Goal: Check status: Check status

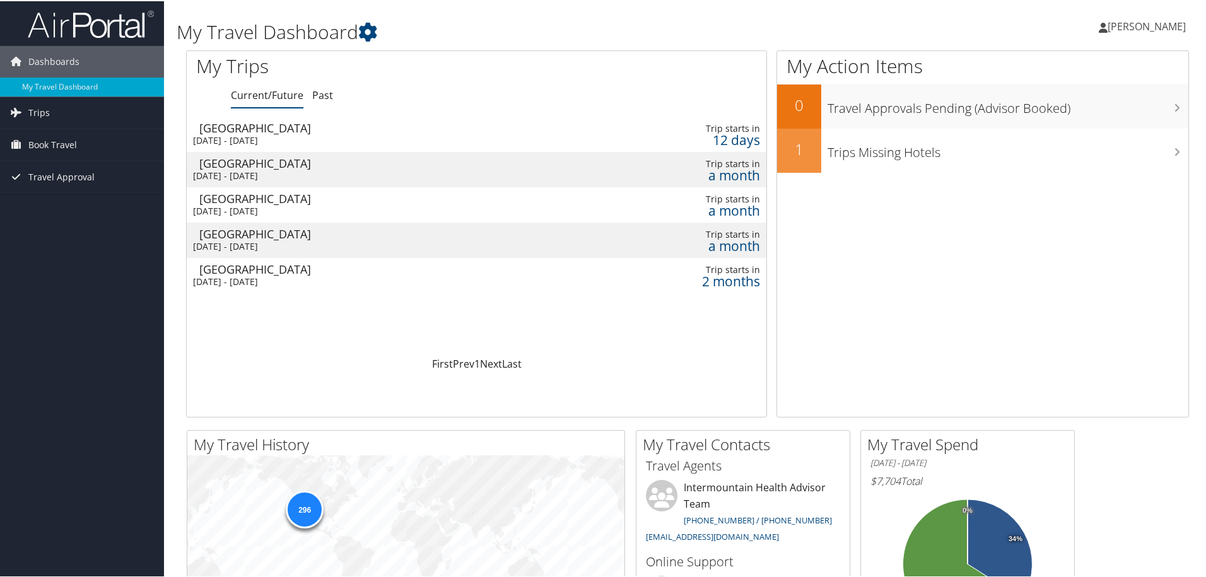
click at [312, 135] on div "[DATE] - [DATE]" at bounding box center [370, 139] width 355 height 11
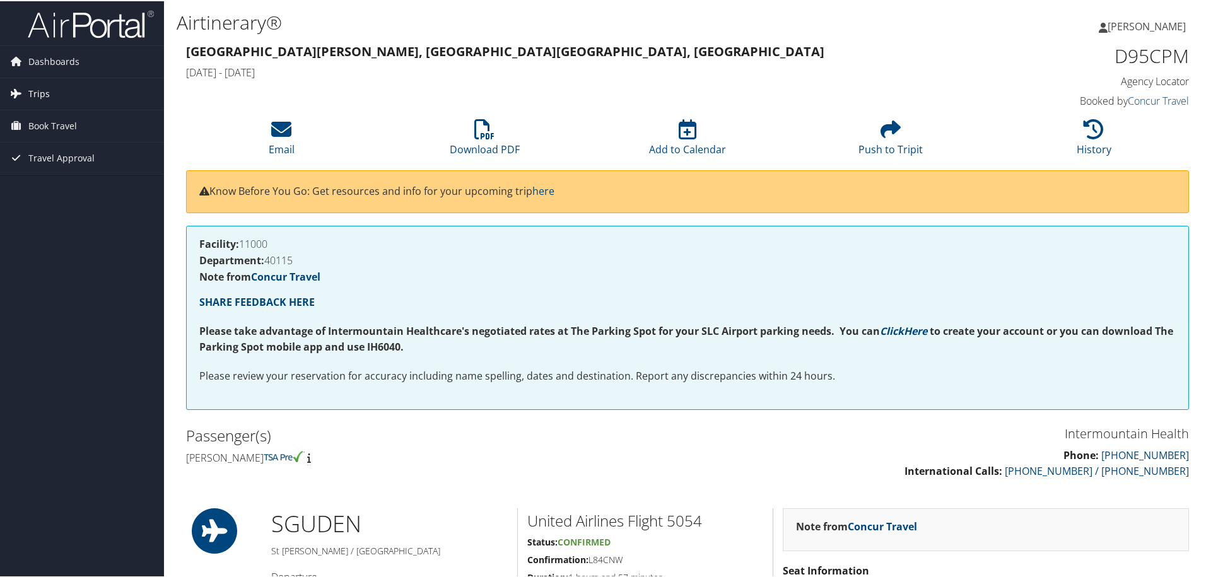
click at [41, 99] on span "Trips" at bounding box center [38, 93] width 21 height 32
click at [56, 116] on link "Current/Future Trips" at bounding box center [82, 117] width 164 height 19
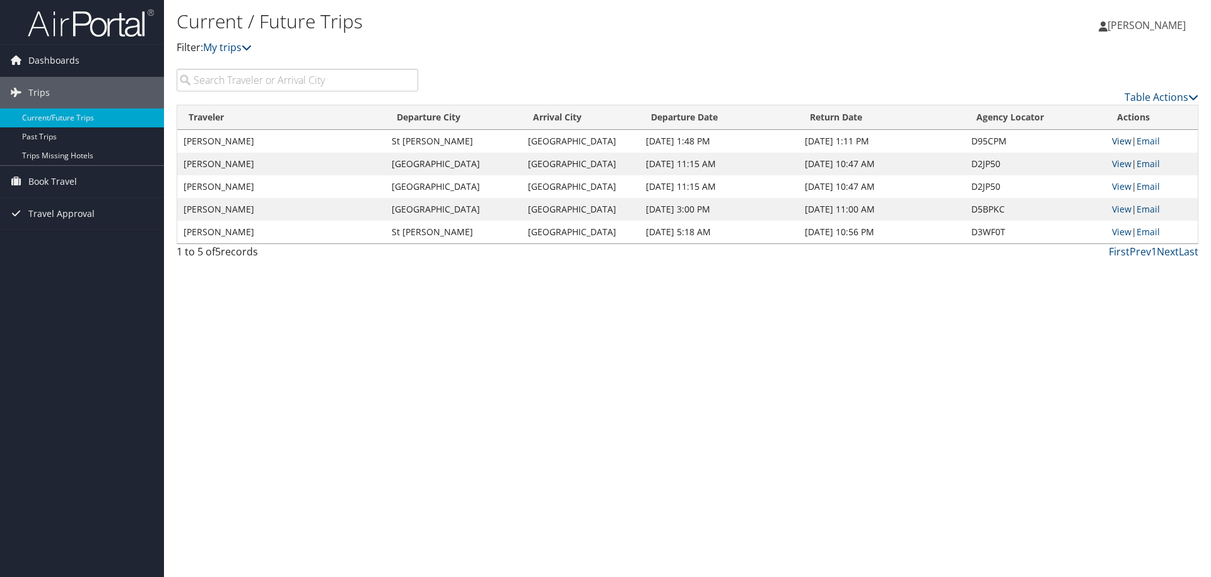
click at [1121, 144] on link "View" at bounding box center [1122, 141] width 20 height 12
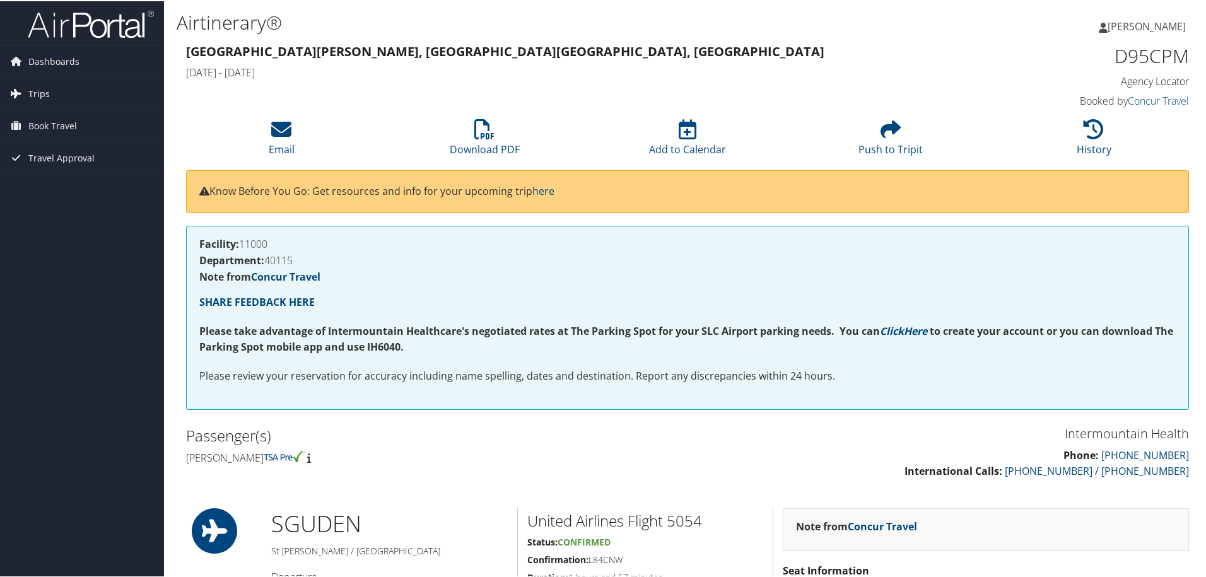
click at [39, 89] on span "Trips" at bounding box center [38, 93] width 21 height 32
click at [44, 61] on span "Dashboards" at bounding box center [53, 61] width 51 height 32
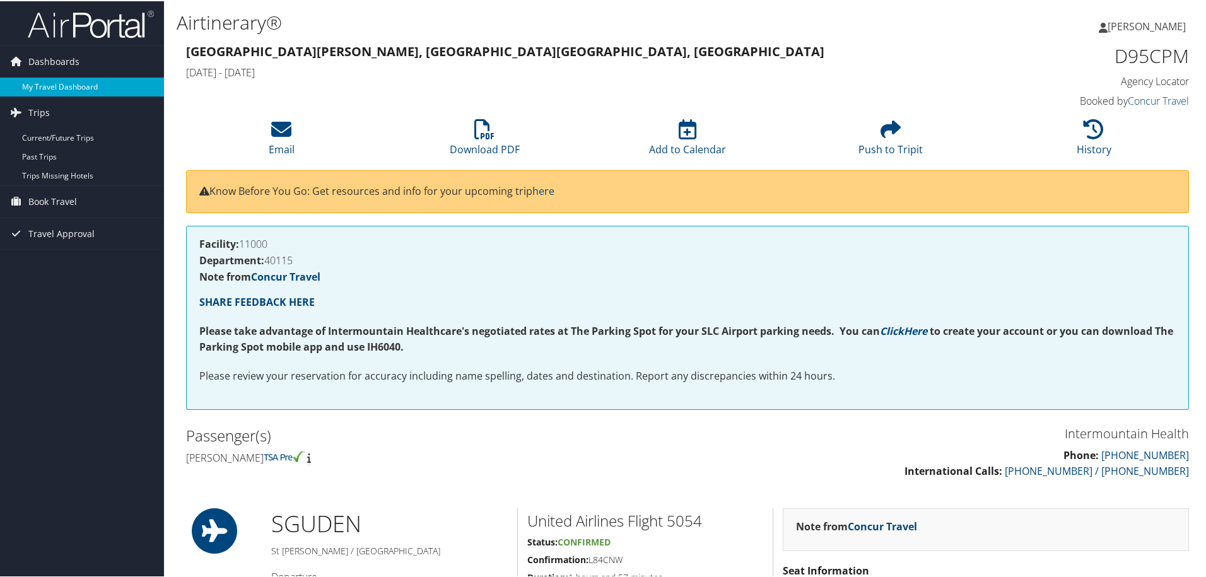
click at [52, 86] on link "My Travel Dashboard" at bounding box center [82, 85] width 164 height 19
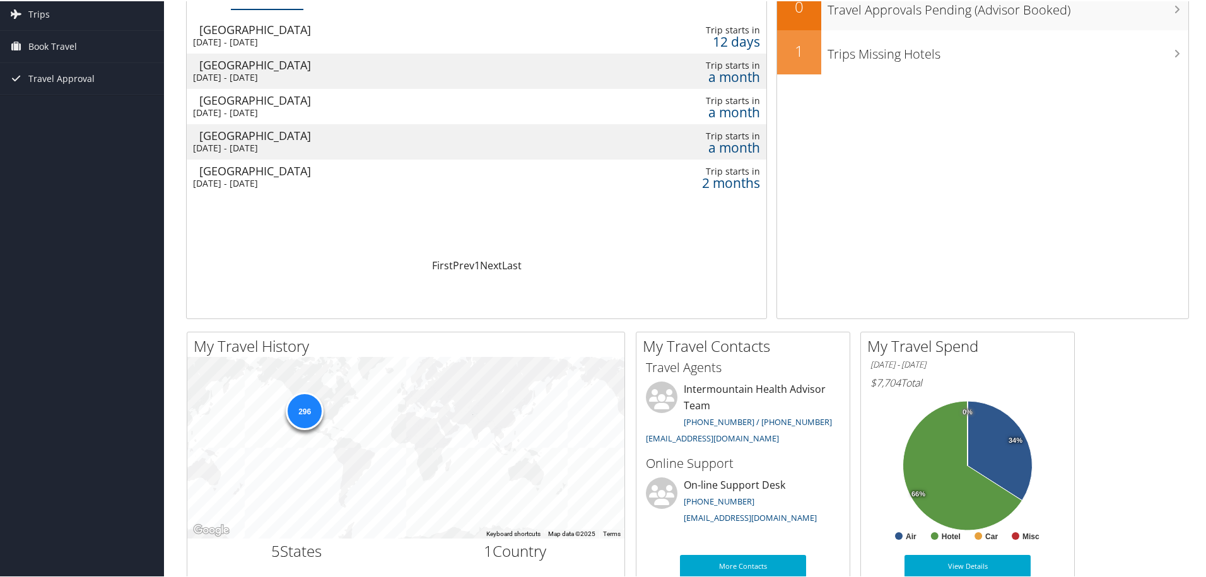
scroll to position [126, 0]
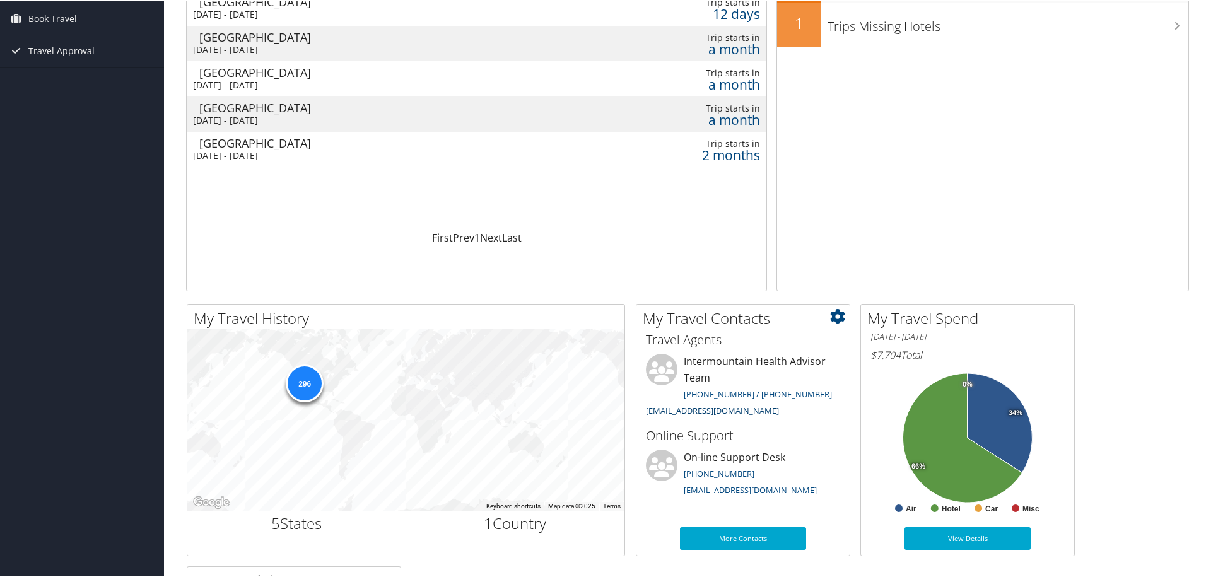
click at [660, 411] on link "intermountain@cbtravel.com" at bounding box center [712, 409] width 133 height 11
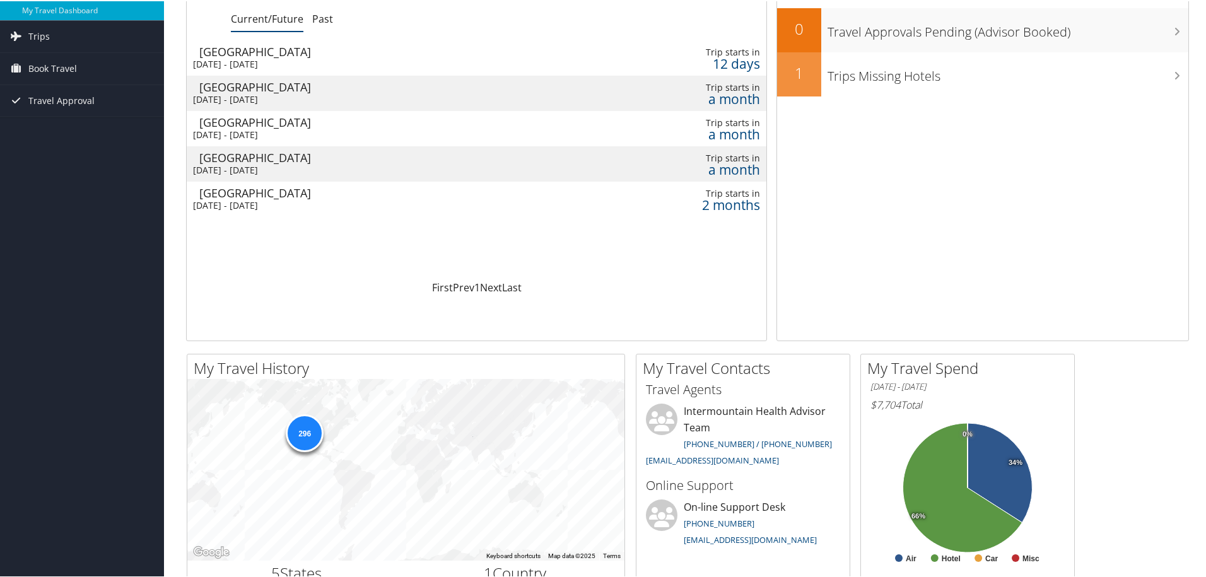
scroll to position [0, 0]
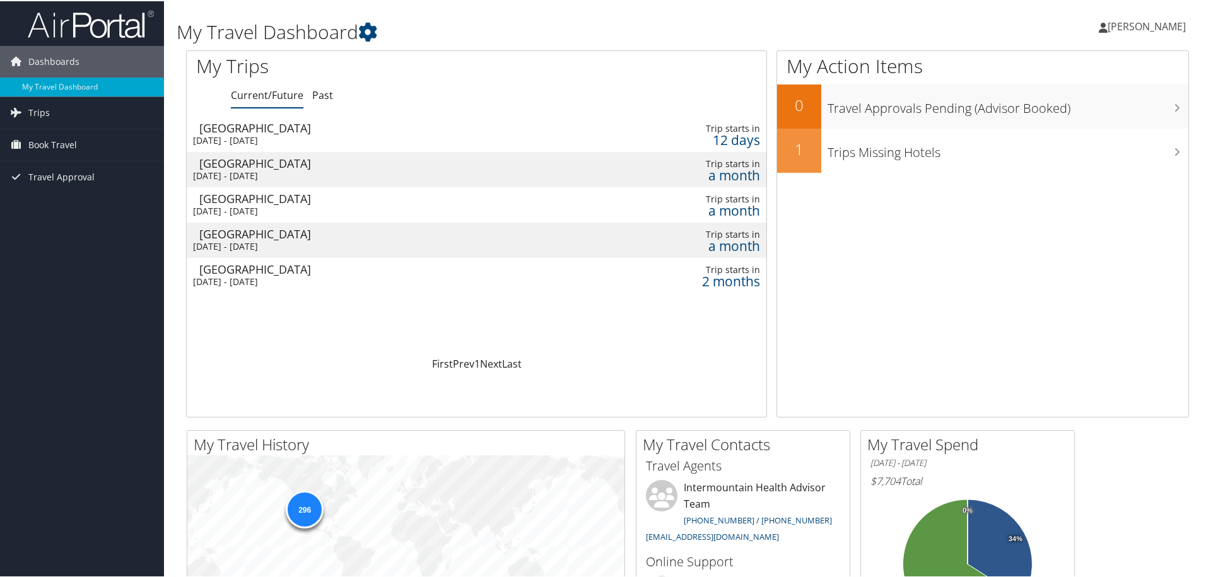
click at [254, 137] on div "[DATE] - [DATE]" at bounding box center [370, 139] width 355 height 11
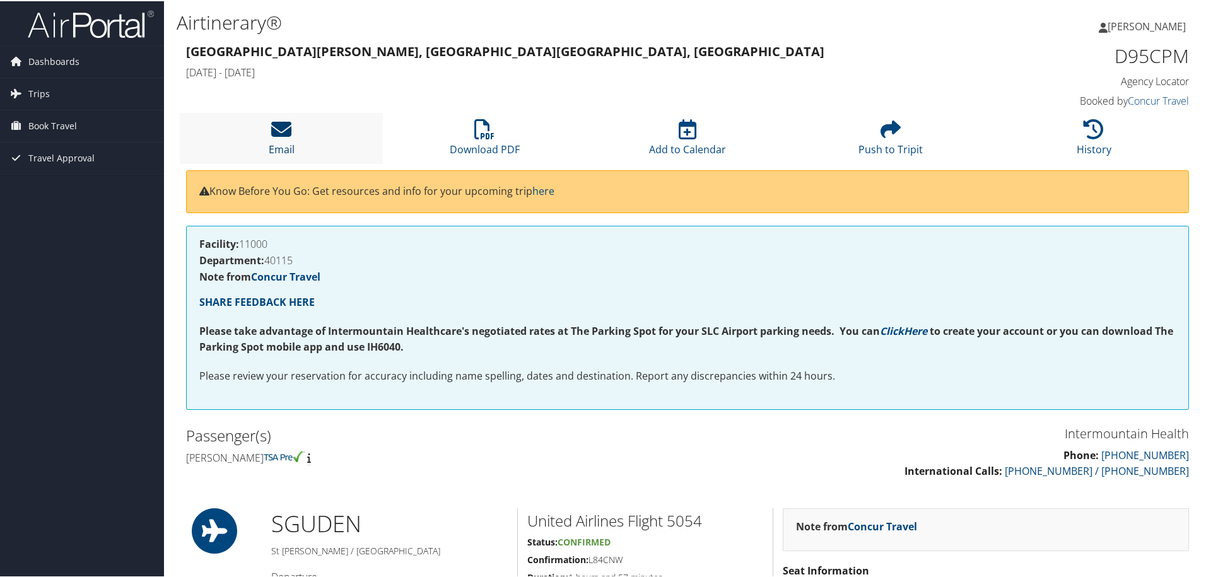
click at [280, 131] on icon at bounding box center [281, 128] width 20 height 20
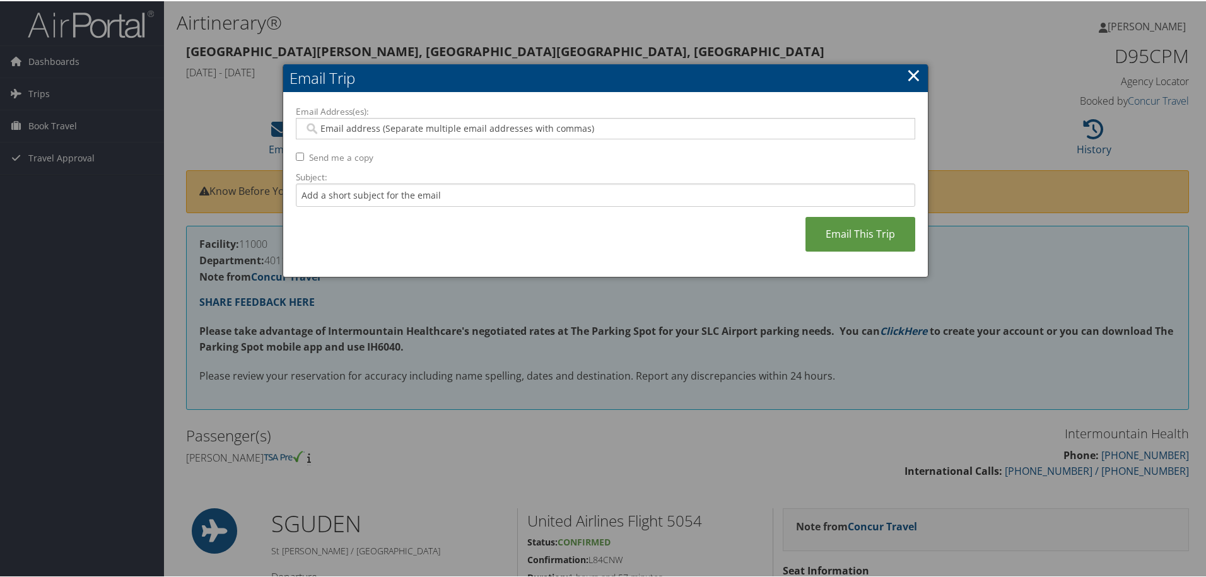
click at [910, 74] on link "×" at bounding box center [913, 73] width 15 height 25
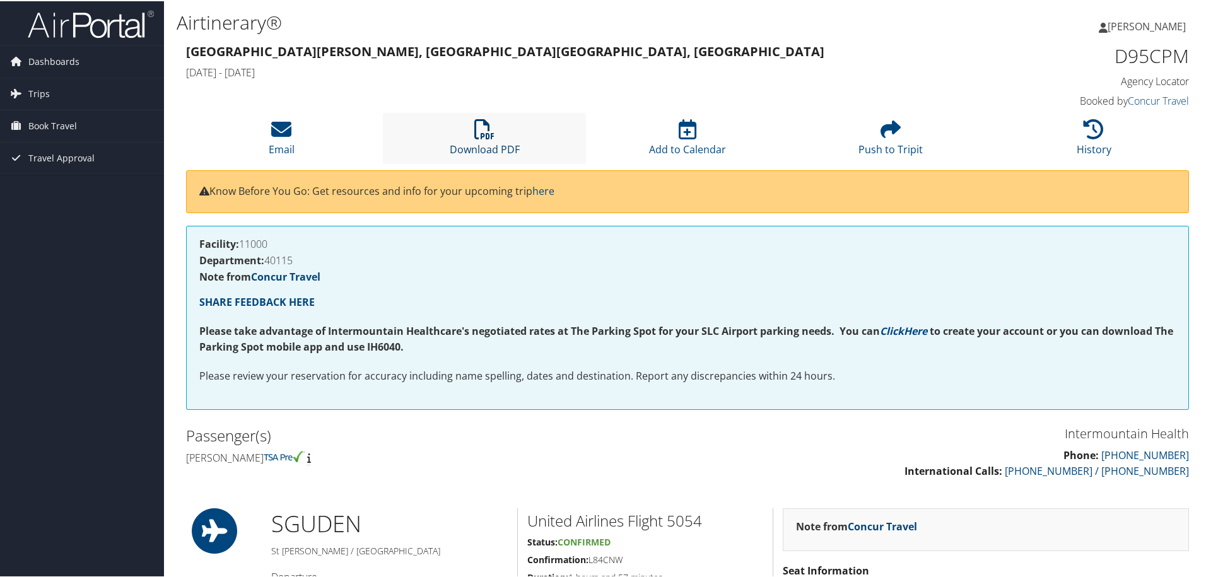
click at [491, 131] on icon at bounding box center [484, 128] width 20 height 20
